Goal: Information Seeking & Learning: Learn about a topic

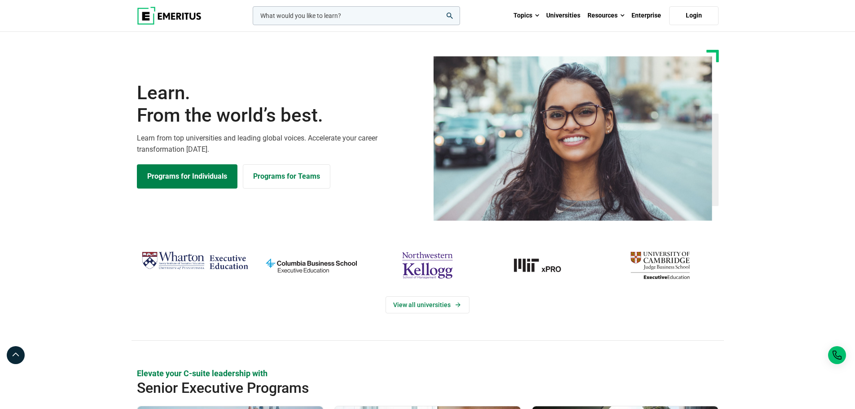
click at [49, 69] on section "Learn. From the world’s best. Learn from top universities and leading global vo…" at bounding box center [427, 135] width 855 height 171
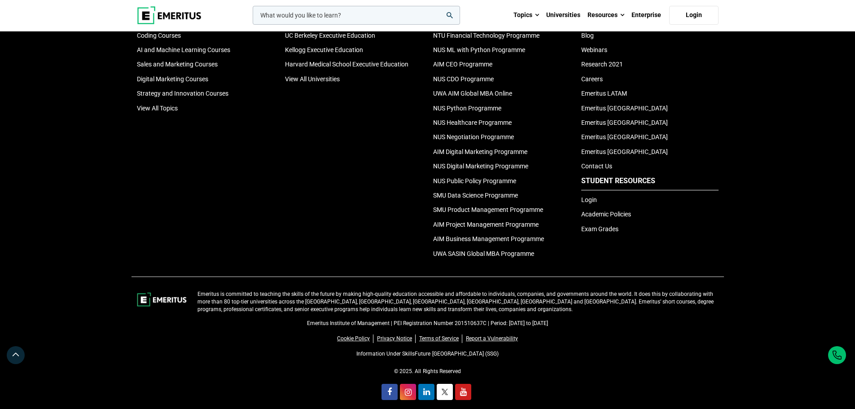
scroll to position [3118, 0]
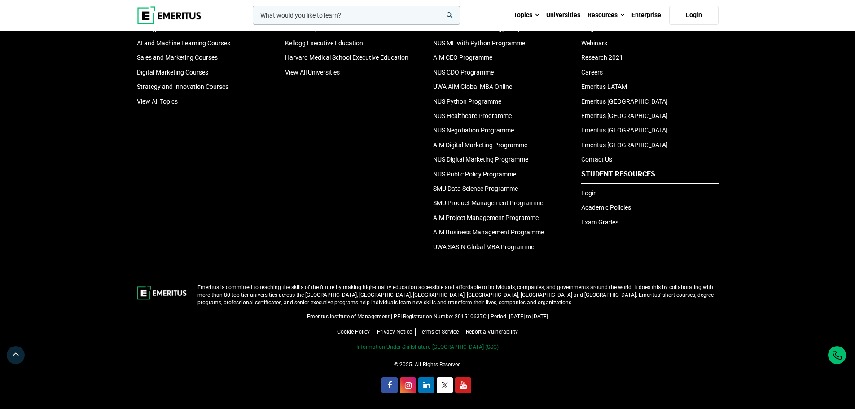
click at [474, 344] on link "Information Under SkillsFuture [GEOGRAPHIC_DATA] (SSG)" at bounding box center [427, 347] width 142 height 6
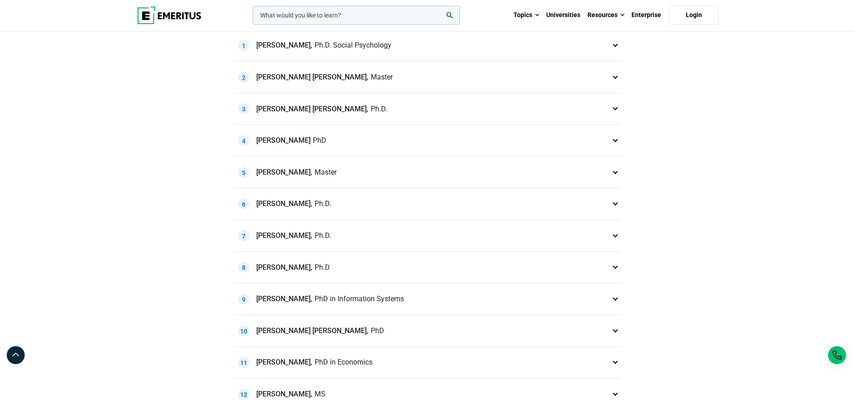
scroll to position [853, 0]
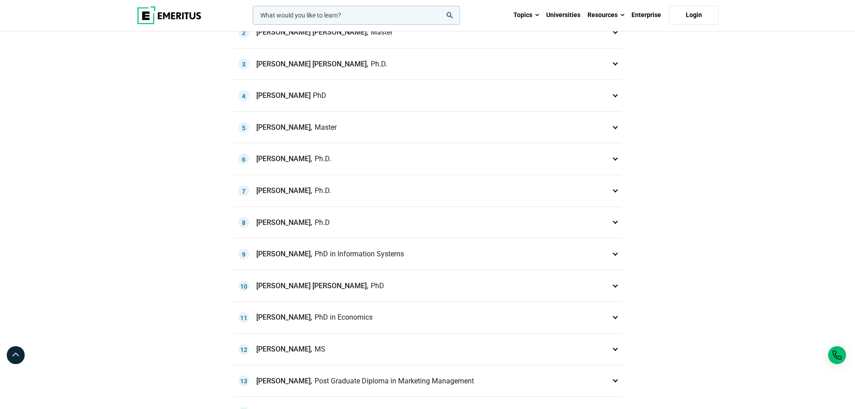
click at [616, 127] on p "Andrea Louise Stone, Master 5" at bounding box center [428, 127] width 388 height 31
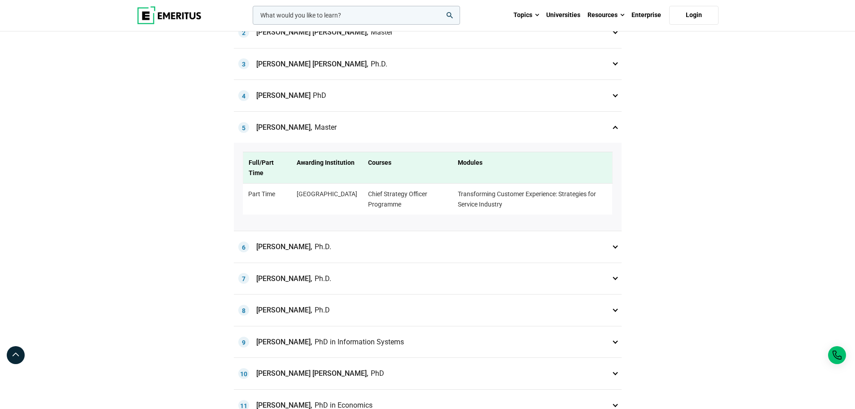
click at [615, 248] on p "Andrew King, Ph.D. 6" at bounding box center [428, 246] width 388 height 31
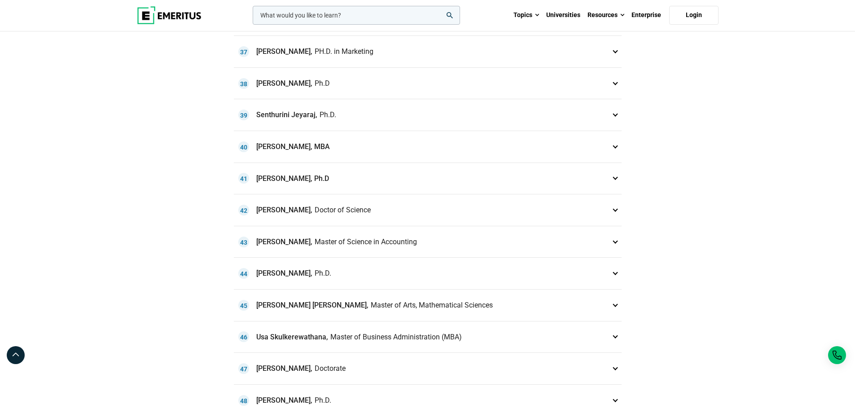
scroll to position [1975, 0]
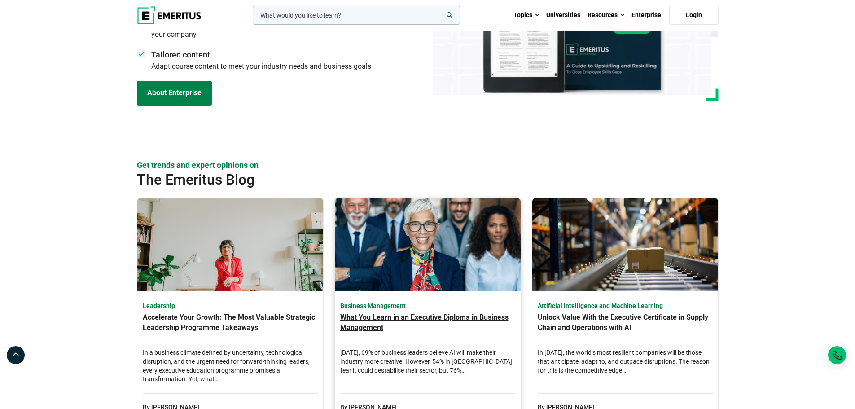
scroll to position [2445, 0]
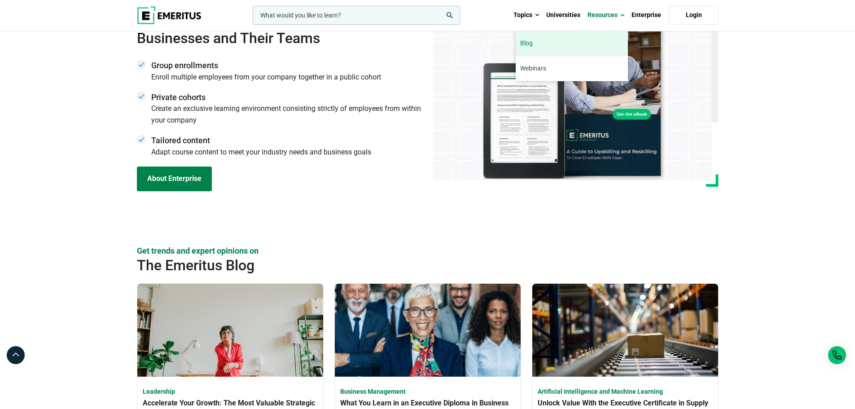
click at [529, 45] on link "Blog" at bounding box center [572, 43] width 112 height 25
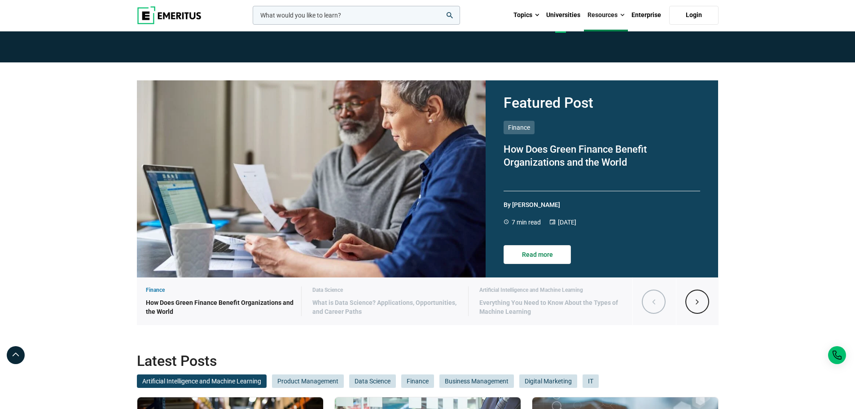
scroll to position [90, 0]
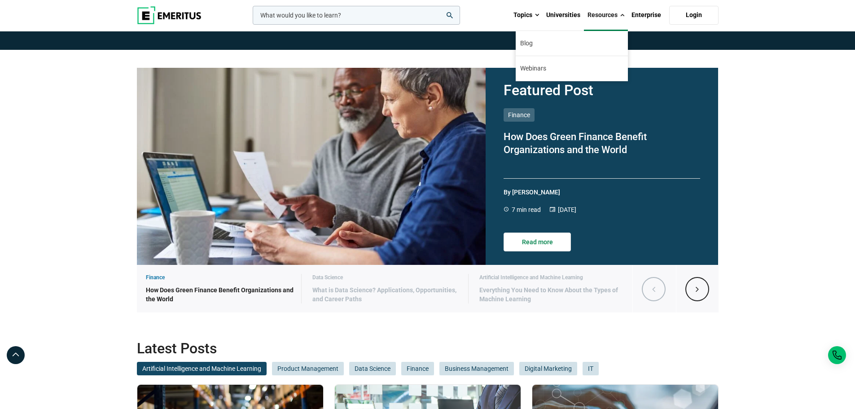
click at [608, 14] on link "Resources" at bounding box center [606, 15] width 44 height 31
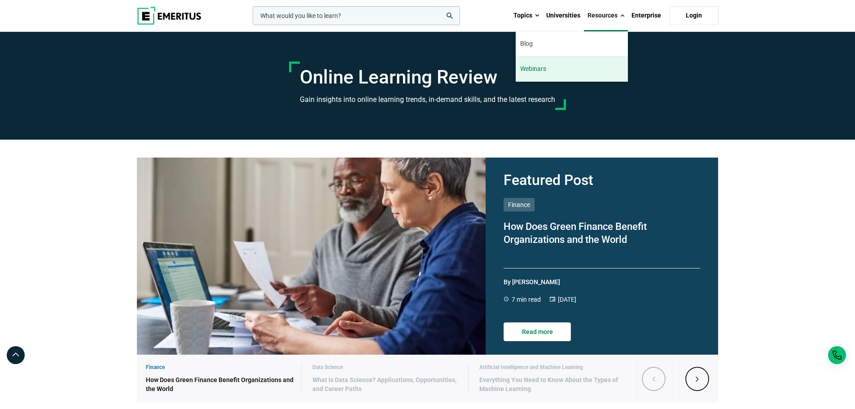
click at [538, 64] on link "Webinars" at bounding box center [572, 69] width 112 height 25
click at [539, 71] on link "Webinars" at bounding box center [572, 69] width 112 height 25
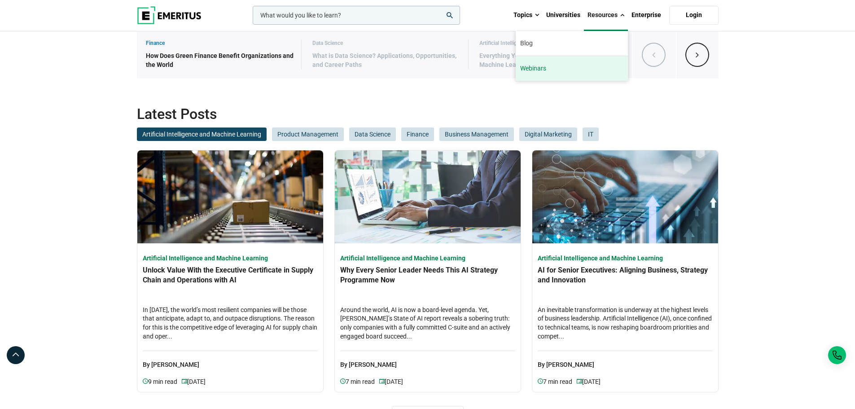
scroll to position [359, 0]
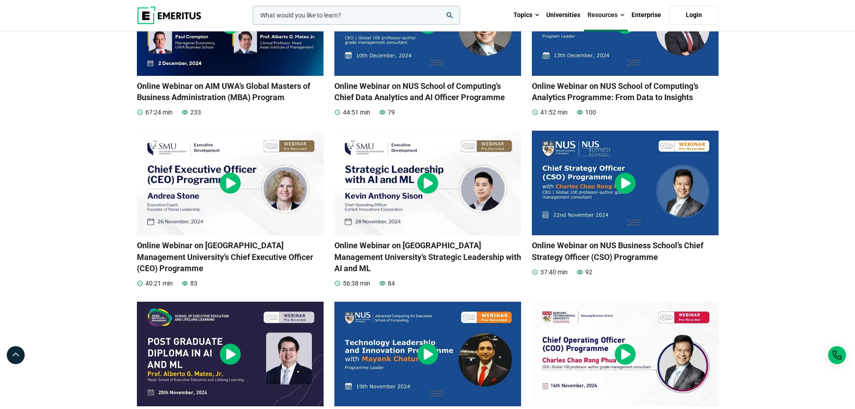
scroll to position [224, 0]
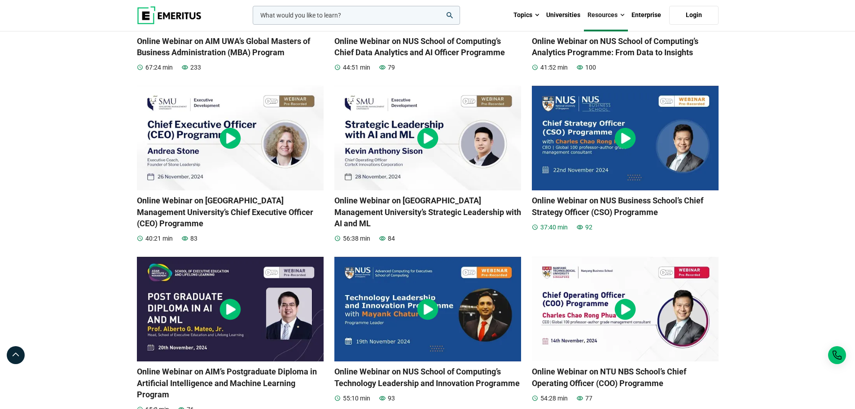
click at [623, 136] on img at bounding box center [626, 139] width 22 height 22
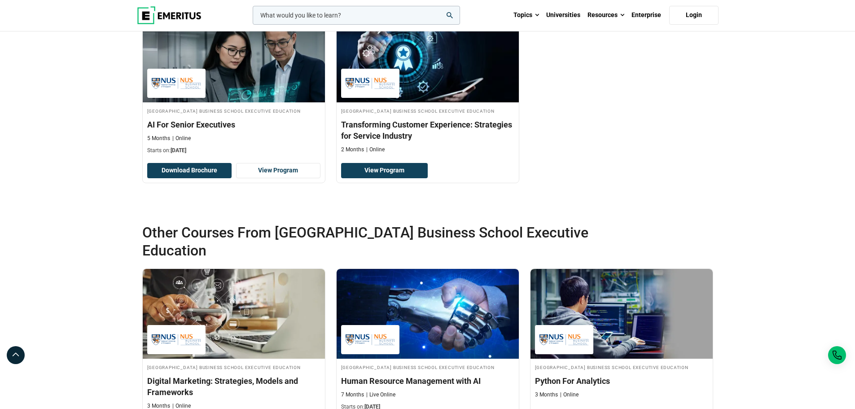
scroll to position [1033, 0]
